Goal: Transaction & Acquisition: Download file/media

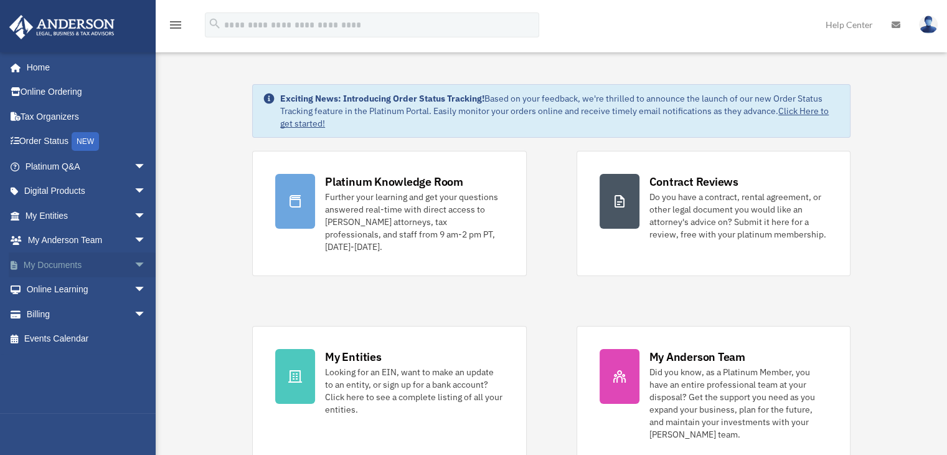
click at [45, 258] on link "My Documents arrow_drop_down" at bounding box center [87, 264] width 156 height 25
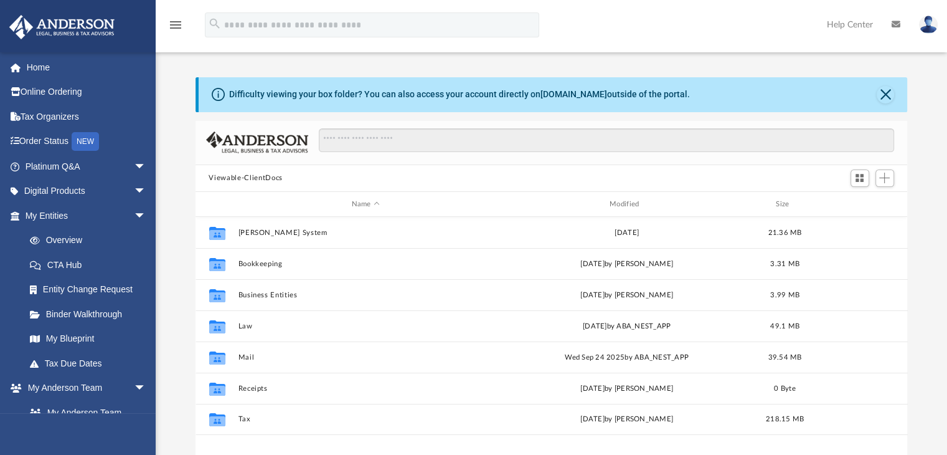
scroll to position [273, 703]
click at [630, 200] on div "Modified" at bounding box center [627, 204] width 256 height 11
click at [630, 201] on div "Modified" at bounding box center [627, 204] width 256 height 11
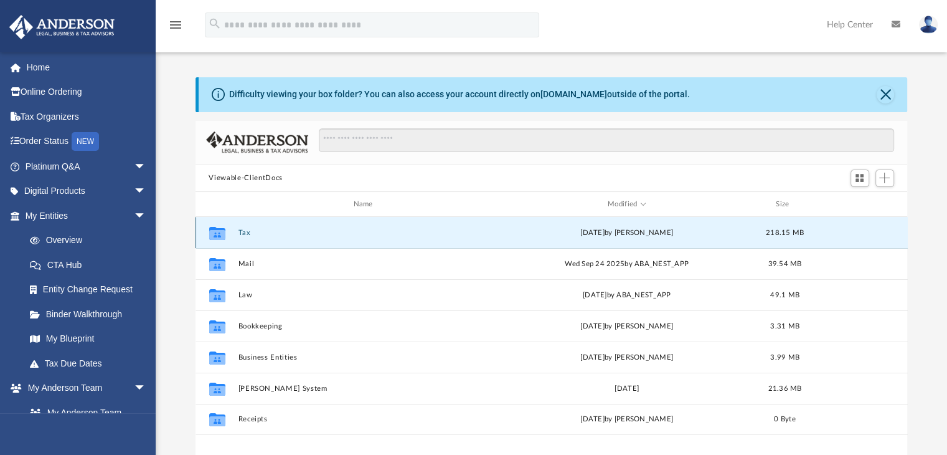
click at [243, 233] on button "Tax" at bounding box center [365, 233] width 255 height 8
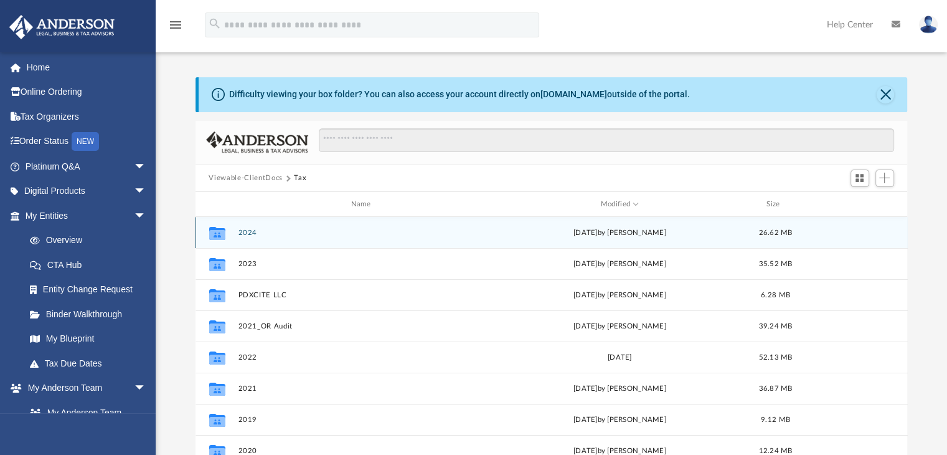
click at [249, 234] on button "2024" at bounding box center [363, 233] width 251 height 8
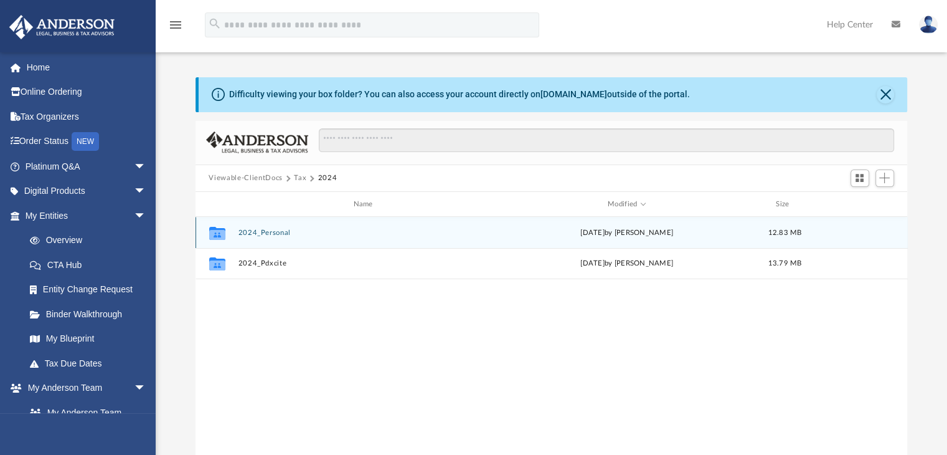
click at [279, 232] on button "2024_Personal" at bounding box center [365, 233] width 255 height 8
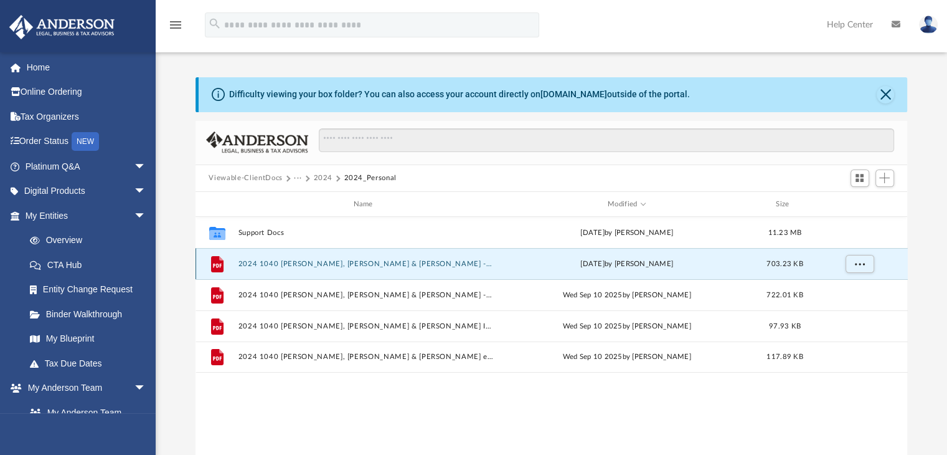
click at [369, 262] on button "2024 1040 [PERSON_NAME], [PERSON_NAME] & [PERSON_NAME] - Completed Copy.pdf" at bounding box center [365, 264] width 255 height 8
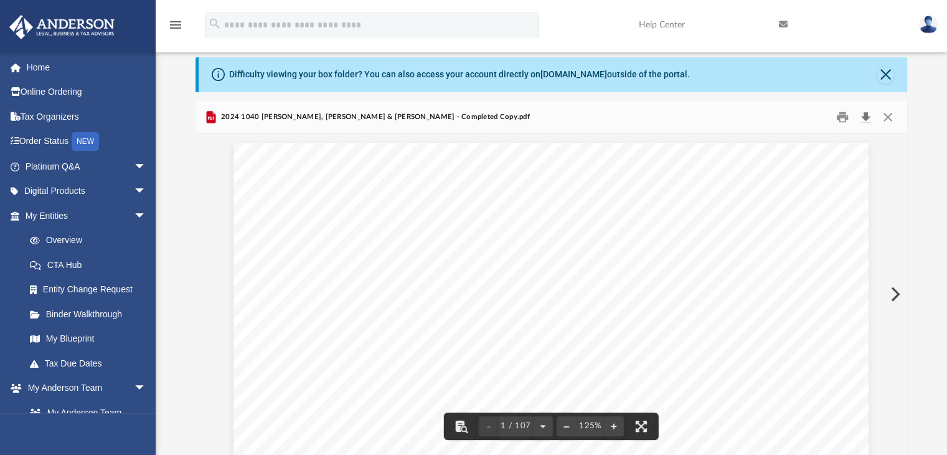
click at [869, 116] on button "Download" at bounding box center [866, 116] width 22 height 19
click at [892, 121] on button "Close" at bounding box center [888, 116] width 22 height 19
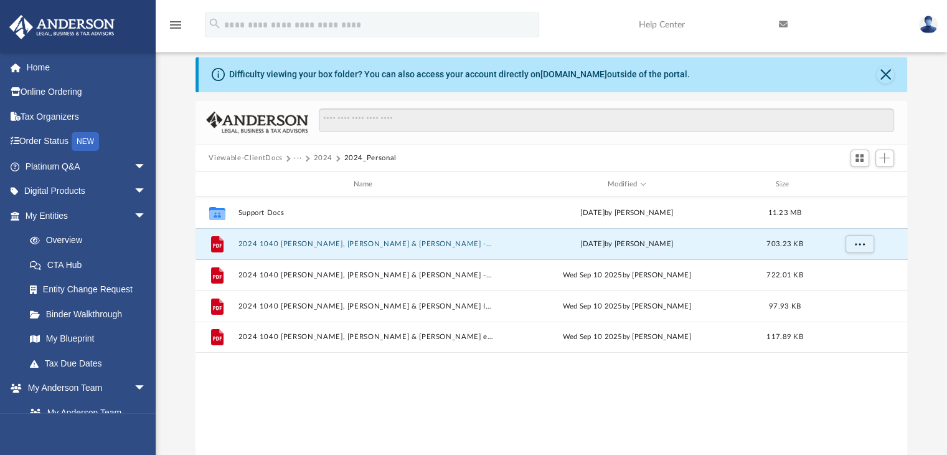
click at [326, 155] on button "2024" at bounding box center [322, 158] width 19 height 11
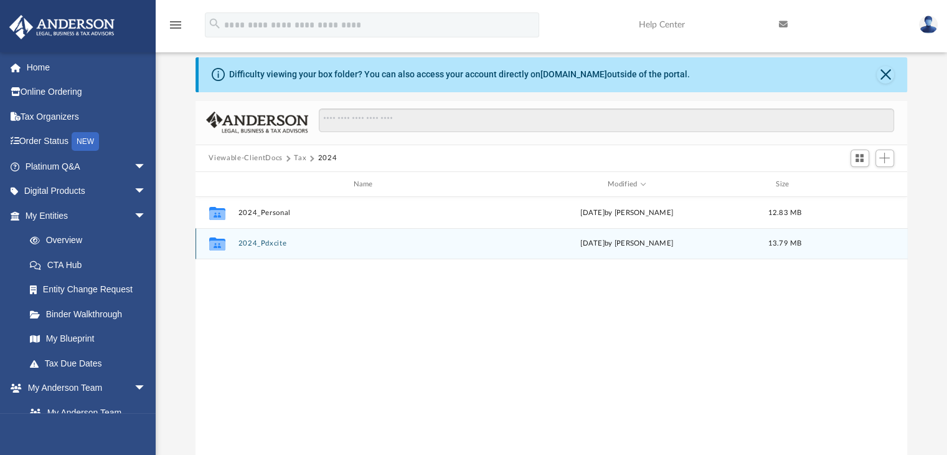
click at [260, 244] on button "2024_Pdxcite" at bounding box center [365, 244] width 255 height 8
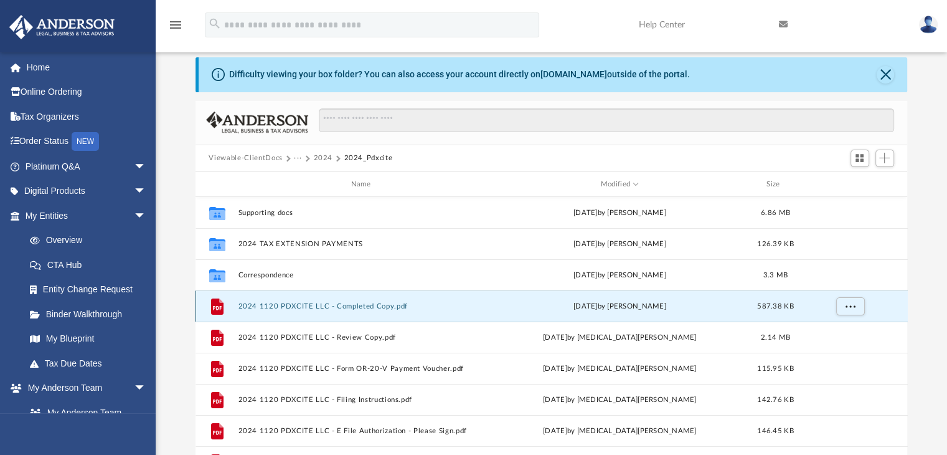
click at [371, 306] on button "2024 1120 PDXCITE LLC - Completed Copy.pdf" at bounding box center [363, 306] width 251 height 8
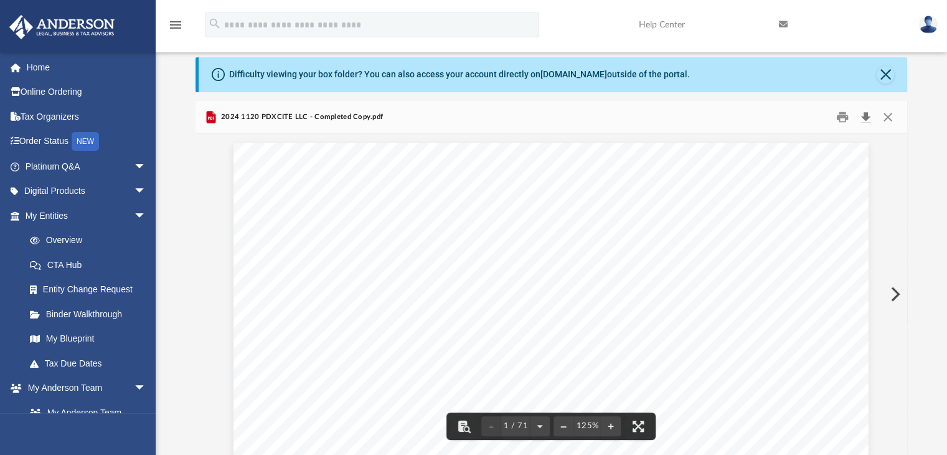
click at [864, 118] on button "Download" at bounding box center [866, 116] width 22 height 19
